Goal: Check status: Check status

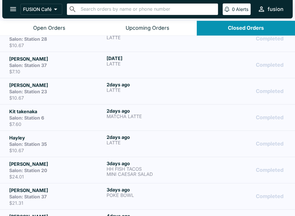
scroll to position [90, 0]
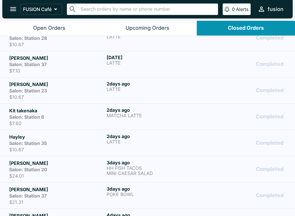
click at [144, 147] on div "[DATE] LATTE" at bounding box center [154, 142] width 95 height 19
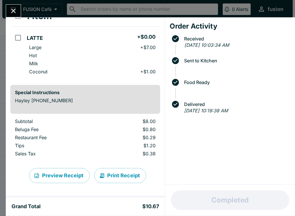
scroll to position [41, 0]
click at [121, 175] on button "Print Receipt" at bounding box center [120, 175] width 52 height 15
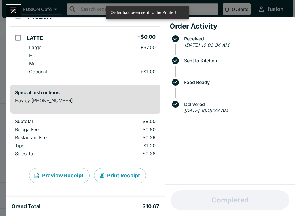
click at [9, 9] on button "Close" at bounding box center [13, 11] width 15 height 12
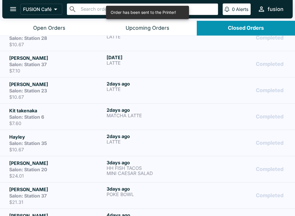
click at [165, 116] on p "MATCHA LATTE" at bounding box center [154, 115] width 95 height 5
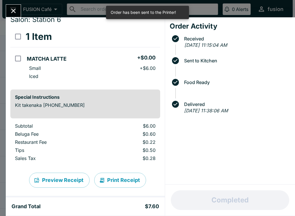
scroll to position [20, 0]
click at [122, 177] on button "Print Receipt" at bounding box center [120, 179] width 52 height 15
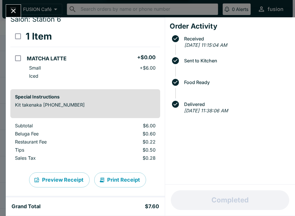
click at [13, 7] on button "Close" at bounding box center [13, 11] width 15 height 12
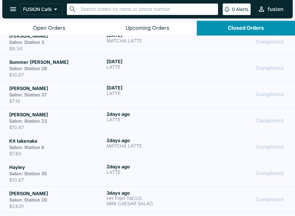
scroll to position [61, 0]
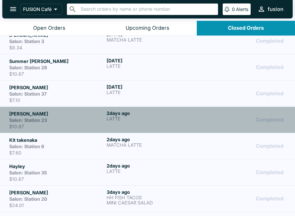
click at [152, 118] on p "LATTE" at bounding box center [154, 118] width 95 height 5
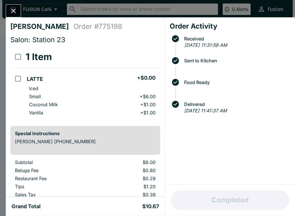
scroll to position [27, 0]
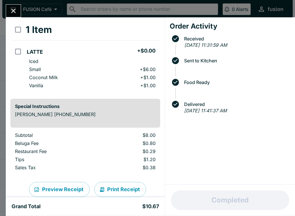
click at [125, 183] on button "Print Receipt" at bounding box center [120, 189] width 52 height 15
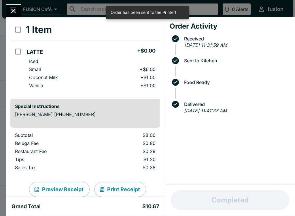
click at [16, 12] on icon "Close" at bounding box center [14, 11] width 8 height 8
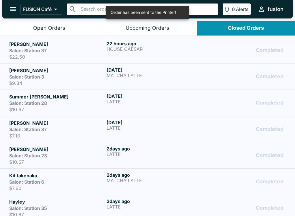
scroll to position [25, 0]
click at [157, 124] on h6 "[DATE]" at bounding box center [154, 123] width 95 height 6
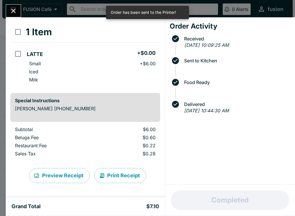
scroll to position [25, 0]
click at [124, 175] on button "Print Receipt" at bounding box center [120, 175] width 52 height 15
click at [16, 10] on icon "Close" at bounding box center [14, 11] width 8 height 8
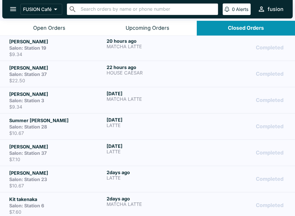
scroll to position [1, 0]
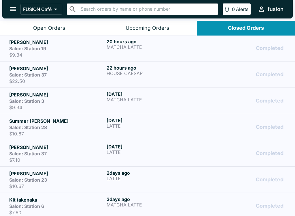
click at [138, 127] on p "LATTE" at bounding box center [154, 125] width 95 height 5
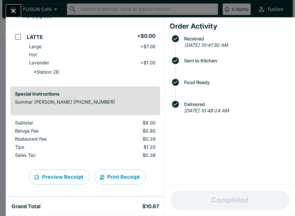
scroll to position [42, 0]
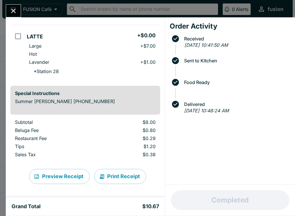
click at [122, 173] on button "Print Receipt" at bounding box center [120, 176] width 52 height 15
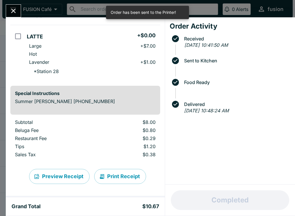
click at [12, 13] on icon "Close" at bounding box center [13, 11] width 5 height 5
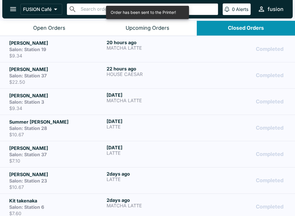
click at [158, 104] on div "[DATE] MATCHA LATTE" at bounding box center [154, 101] width 95 height 19
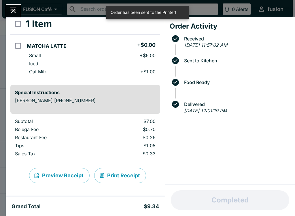
scroll to position [33, 0]
click at [128, 177] on button "Print Receipt" at bounding box center [120, 175] width 52 height 15
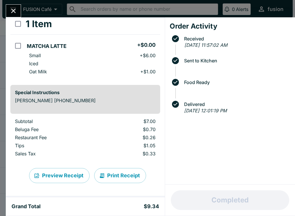
click at [15, 16] on button "Close" at bounding box center [13, 11] width 15 height 12
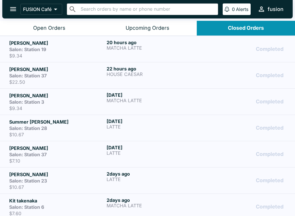
click at [171, 73] on p "HOUSE CAESAR" at bounding box center [154, 73] width 95 height 5
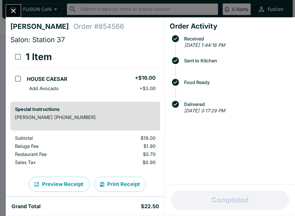
click at [125, 187] on button "Print Receipt" at bounding box center [120, 183] width 52 height 15
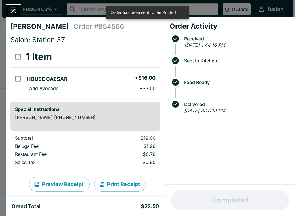
click at [15, 8] on icon "Close" at bounding box center [14, 11] width 8 height 8
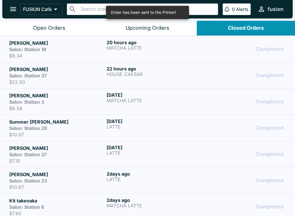
click at [172, 51] on div "20 hours ago MATCHA LATTE" at bounding box center [154, 48] width 95 height 19
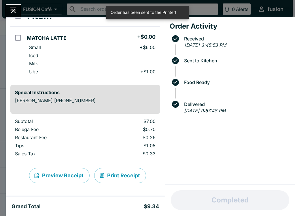
scroll to position [41, 0]
click at [125, 173] on button "Print Receipt" at bounding box center [120, 175] width 52 height 15
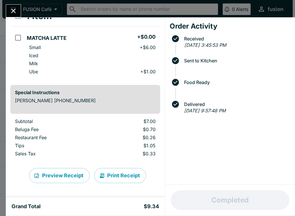
click at [22, 6] on div "[PERSON_NAME] Order # 063531 Salon: Station 19 1 Item MATCHA LATTE + $0.00 Smal…" at bounding box center [147, 108] width 295 height 216
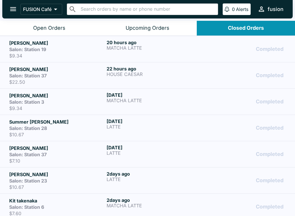
click at [26, 14] on button "FUSION Café" at bounding box center [41, 9] width 42 height 11
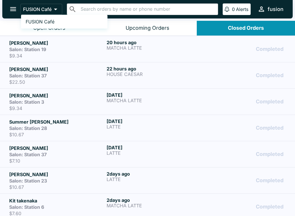
click at [124, 25] on div at bounding box center [147, 108] width 295 height 216
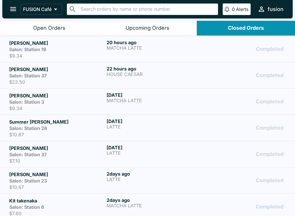
click at [67, 34] on button "Open Orders" at bounding box center [49, 28] width 98 height 15
